Goal: Transaction & Acquisition: Obtain resource

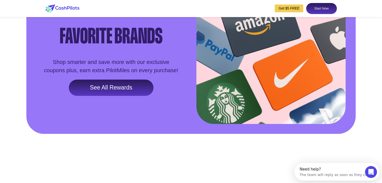
scroll to position [754, 0]
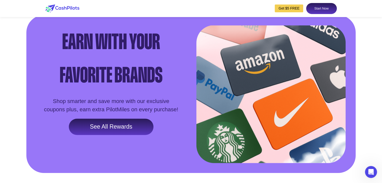
click at [124, 135] on link "See All Rewards" at bounding box center [111, 127] width 85 height 17
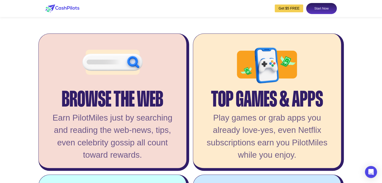
scroll to position [969, 0]
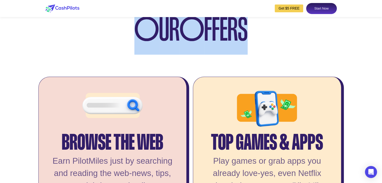
drag, startPoint x: 137, startPoint y: 46, endPoint x: 295, endPoint y: 64, distance: 158.9
click at [290, 55] on div "O UR O FFERS" at bounding box center [191, 29] width 382 height 51
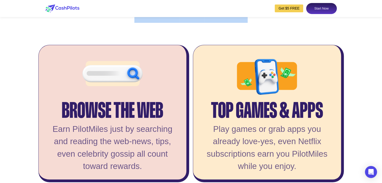
scroll to position [1070, 0]
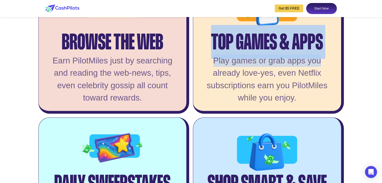
drag, startPoint x: 214, startPoint y: 54, endPoint x: 320, endPoint y: 76, distance: 108.3
click at [320, 76] on div "Top Games & Apps Play games or grab apps you already love-yes, even Netflix sub…" at bounding box center [268, 45] width 151 height 138
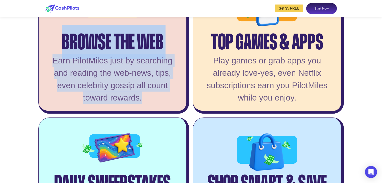
drag, startPoint x: 64, startPoint y: 55, endPoint x: 164, endPoint y: 114, distance: 116.0
click at [164, 114] on div "Browse the Web Earn PilotMiles just by searching and reading the web-news, tips…" at bounding box center [113, 45] width 151 height 138
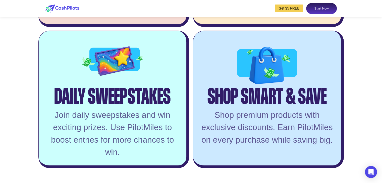
scroll to position [1170, 0]
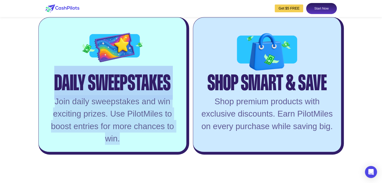
drag, startPoint x: 72, startPoint y: 105, endPoint x: 143, endPoint y: 153, distance: 85.3
click at [143, 153] on div "Daily Sweepstakes Join daily sweepstakes and win exciting prizes. Use PilotMile…" at bounding box center [113, 86] width 151 height 138
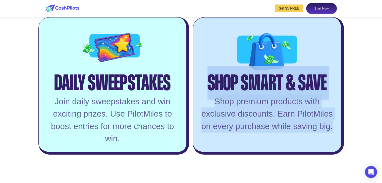
drag, startPoint x: 211, startPoint y: 96, endPoint x: 341, endPoint y: 149, distance: 140.8
click at [343, 150] on div "Shop Smart & Save Shop premium products with exclusive discounts. Earn PilotMil…" at bounding box center [268, 86] width 151 height 138
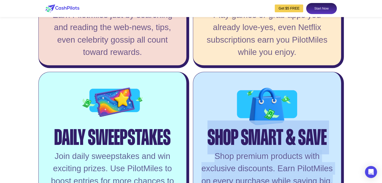
scroll to position [1145, 0]
